Goal: Information Seeking & Learning: Check status

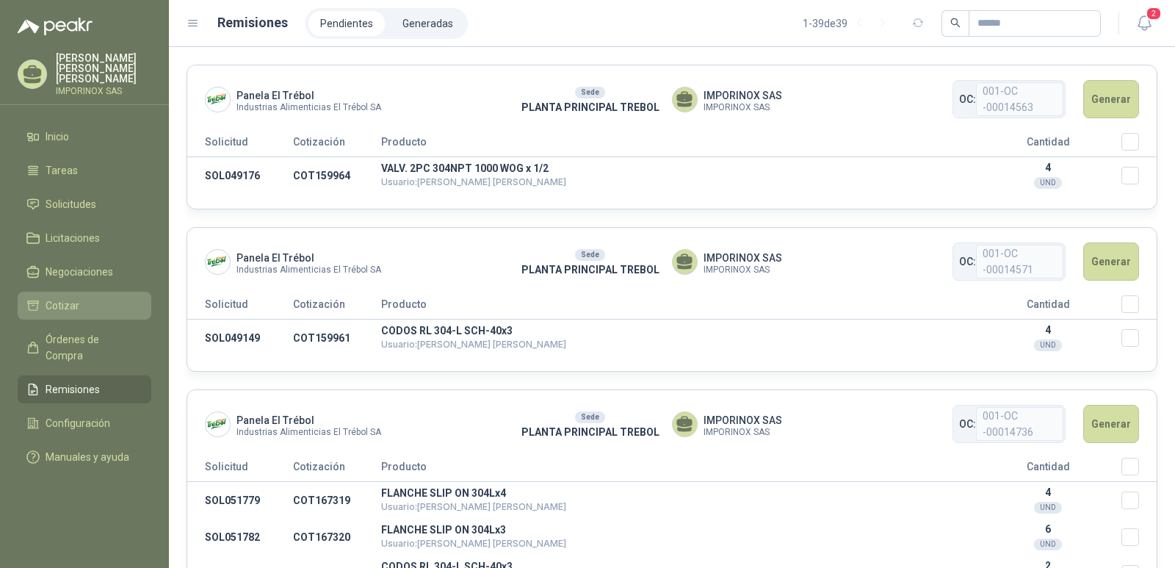
click at [68, 297] on span "Cotizar" at bounding box center [63, 305] width 34 height 16
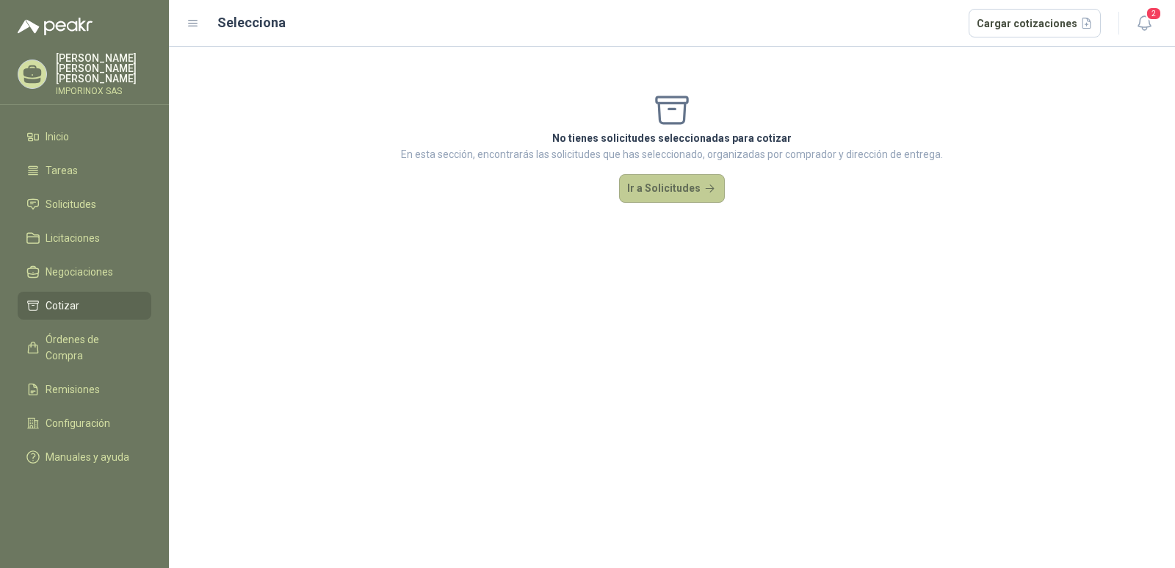
click at [695, 187] on button "Ir a Solicitudes" at bounding box center [672, 188] width 106 height 29
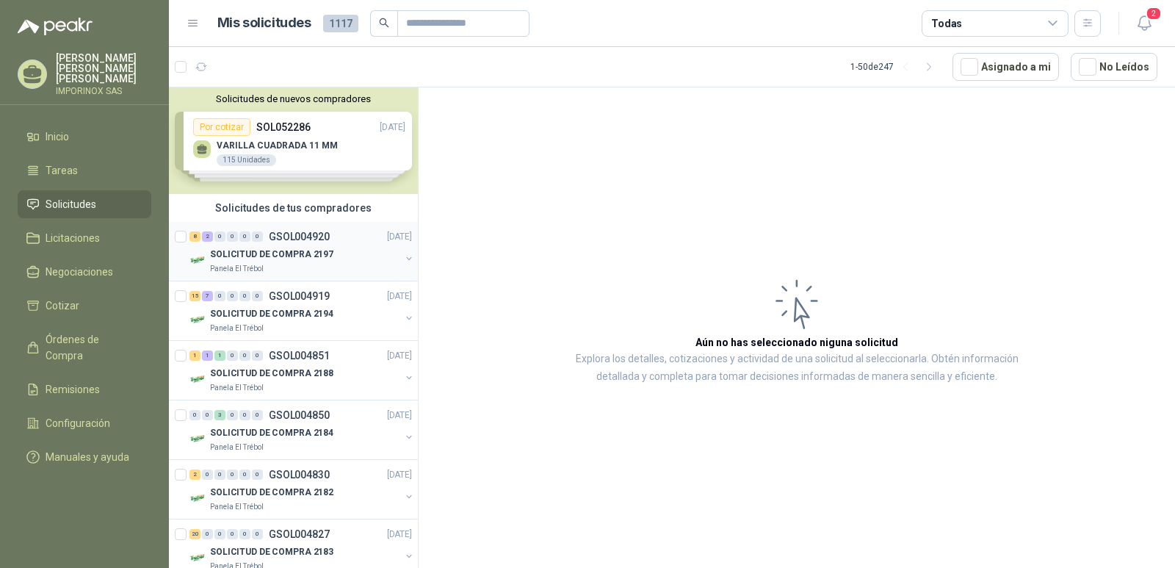
click at [297, 251] on p "SOLICITUD DE COMPRA 2197" at bounding box center [271, 254] width 123 height 14
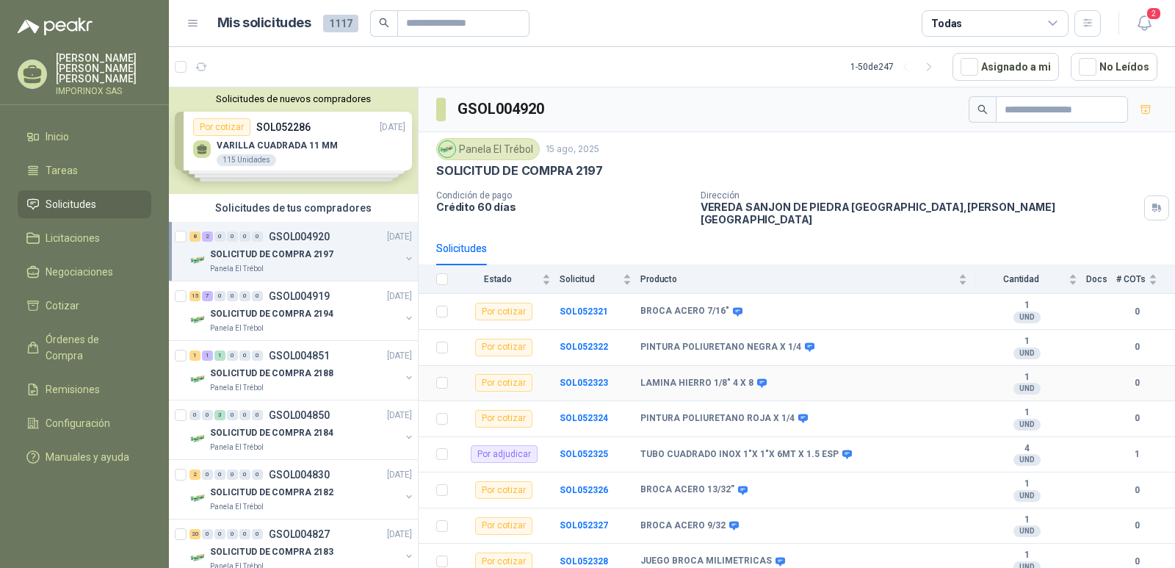
scroll to position [68, 0]
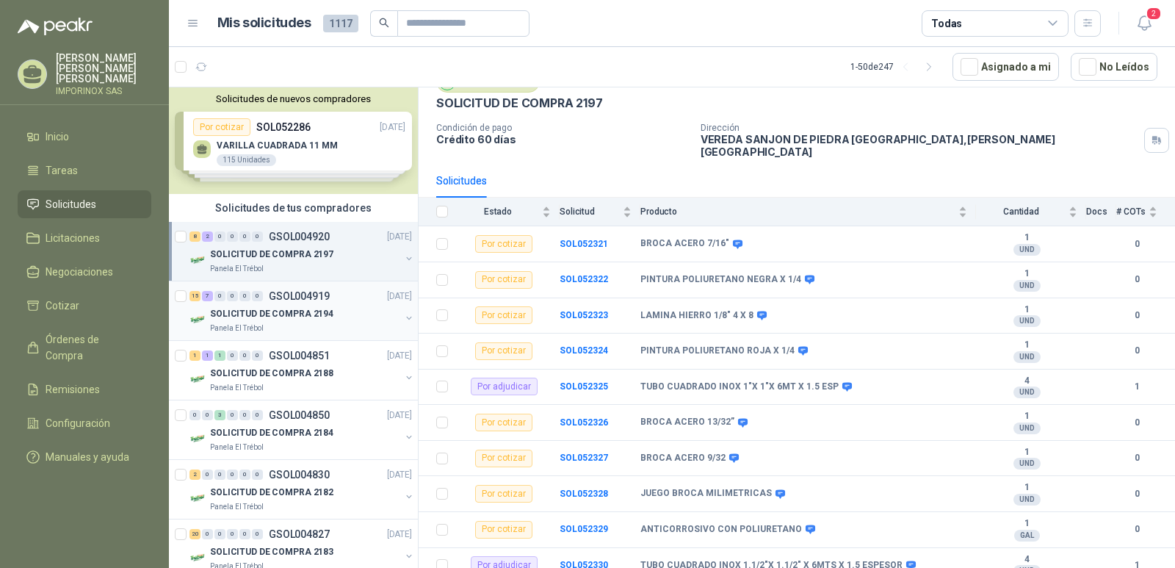
click at [278, 305] on div "SOLICITUD DE COMPRA 2194" at bounding box center [305, 314] width 190 height 18
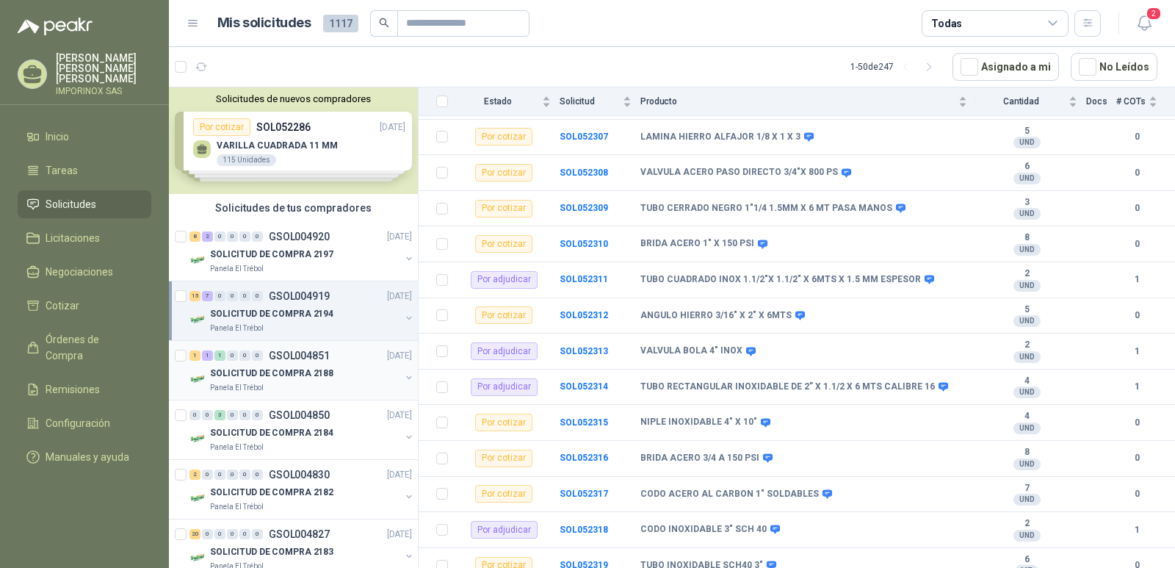
click at [300, 375] on p "SOLICITUD DE COMPRA 2188" at bounding box center [271, 373] width 123 height 14
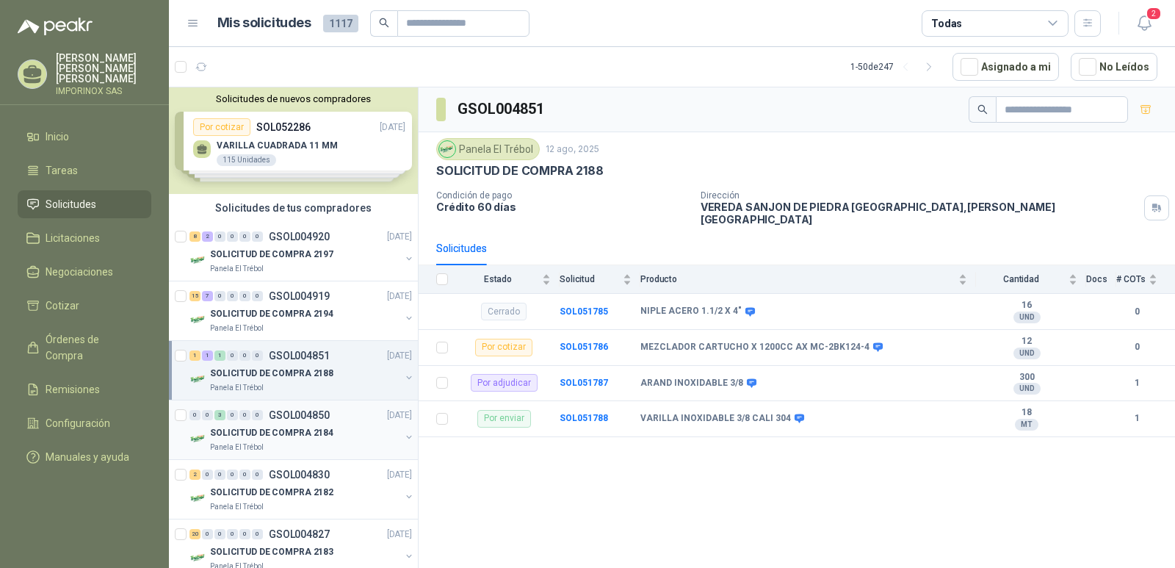
click at [300, 440] on div "SOLICITUD DE COMPRA 2184" at bounding box center [305, 433] width 190 height 18
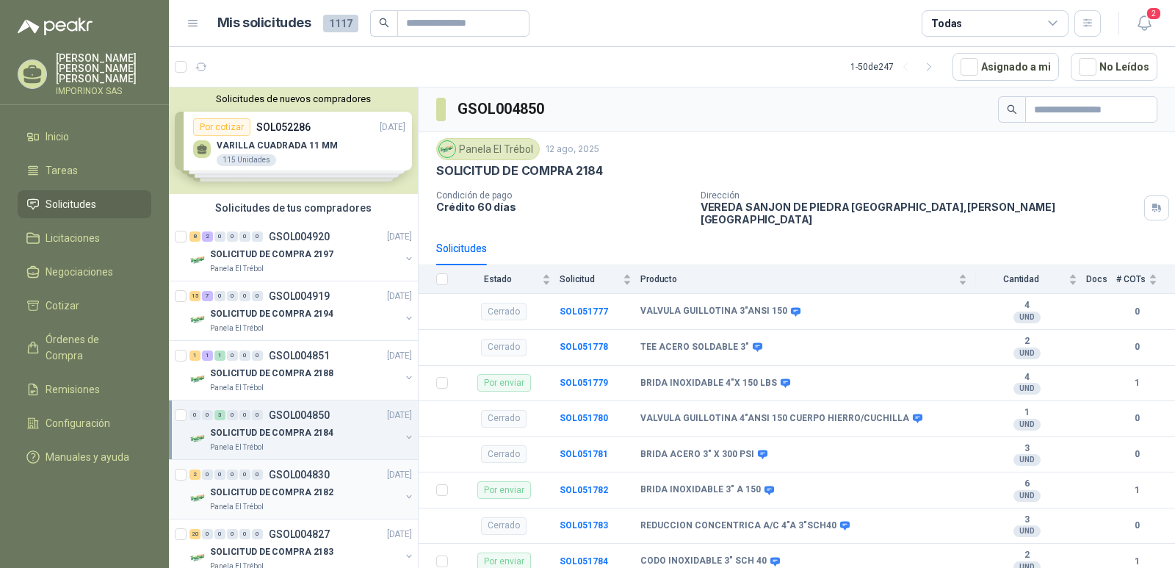
click at [280, 492] on p "SOLICITUD DE COMPRA 2182" at bounding box center [271, 492] width 123 height 14
